Goal: Task Accomplishment & Management: Use online tool/utility

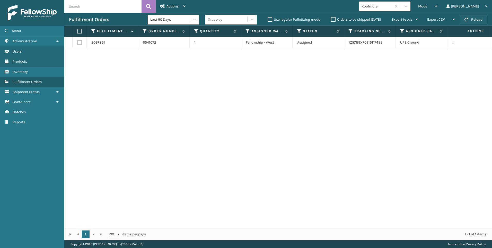
click at [468, 19] on span "button" at bounding box center [467, 20] width 4 height 4
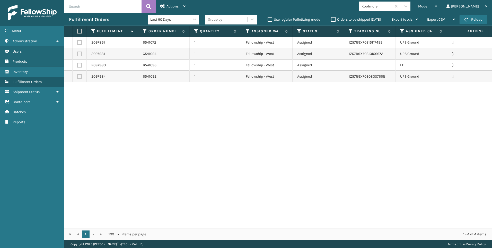
click at [79, 63] on label at bounding box center [79, 65] width 5 height 5
click at [78, 63] on input "checkbox" at bounding box center [77, 64] width 0 height 3
checkbox input "true"
click at [173, 7] on span "Actions" at bounding box center [173, 6] width 12 height 4
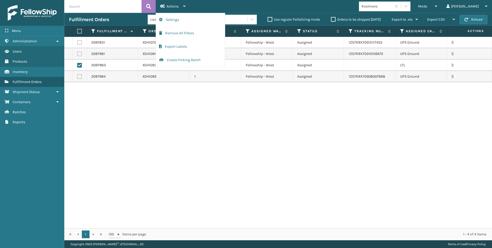
click at [178, 92] on div "2097851 6541072 1 Fellowship - West Assigned 1Z57R9X70315117455 [GEOGRAPHIC_DAT…" at bounding box center [278, 132] width 428 height 191
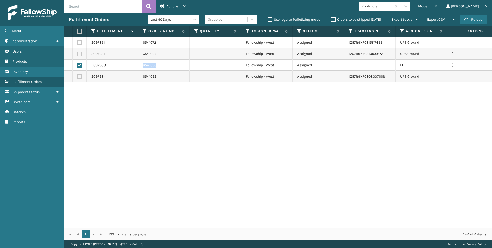
drag, startPoint x: 143, startPoint y: 66, endPoint x: 167, endPoint y: 65, distance: 24.0
click at [167, 65] on td "6541093" at bounding box center [164, 64] width 52 height 11
copy td "6541093"
click at [164, 3] on div "Actions" at bounding box center [172, 6] width 25 height 13
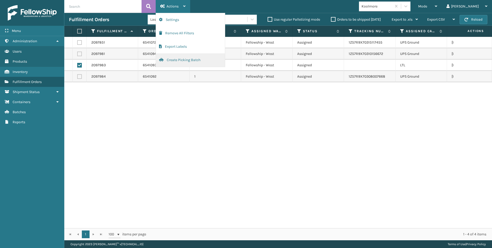
click at [188, 60] on button "Create Picking Batch" at bounding box center [190, 59] width 69 height 13
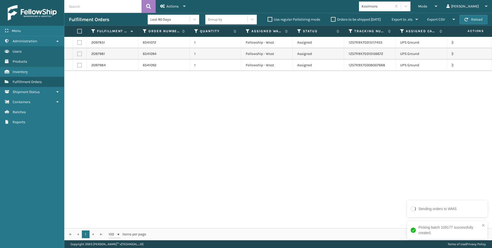
click at [89, 10] on input "text" at bounding box center [102, 6] width 77 height 13
drag, startPoint x: 93, startPoint y: 7, endPoint x: 448, endPoint y: 6, distance: 354.9
click at [428, 6] on span "Mode" at bounding box center [423, 6] width 9 height 4
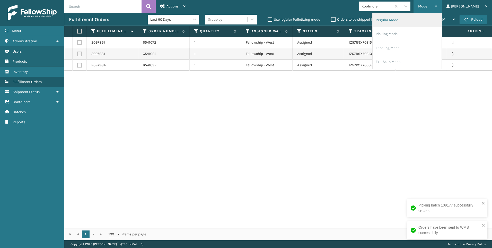
click at [420, 14] on li "Regular Mode" at bounding box center [407, 20] width 69 height 14
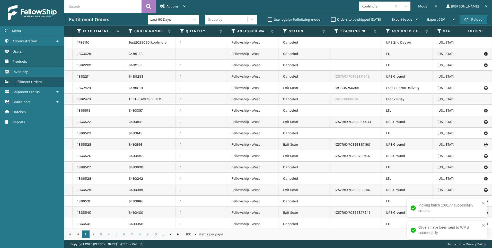
click at [106, 7] on input "text" at bounding box center [102, 6] width 77 height 13
paste input "6541093"
type input "6541093"
click at [149, 6] on icon at bounding box center [148, 7] width 5 height 8
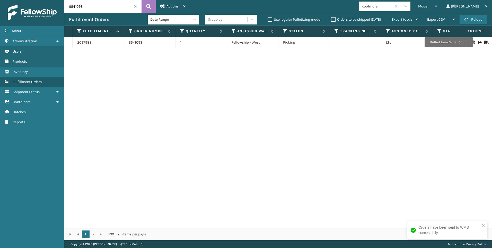
click at [478, 42] on icon at bounding box center [479, 43] width 3 height 4
